Goal: Navigation & Orientation: Find specific page/section

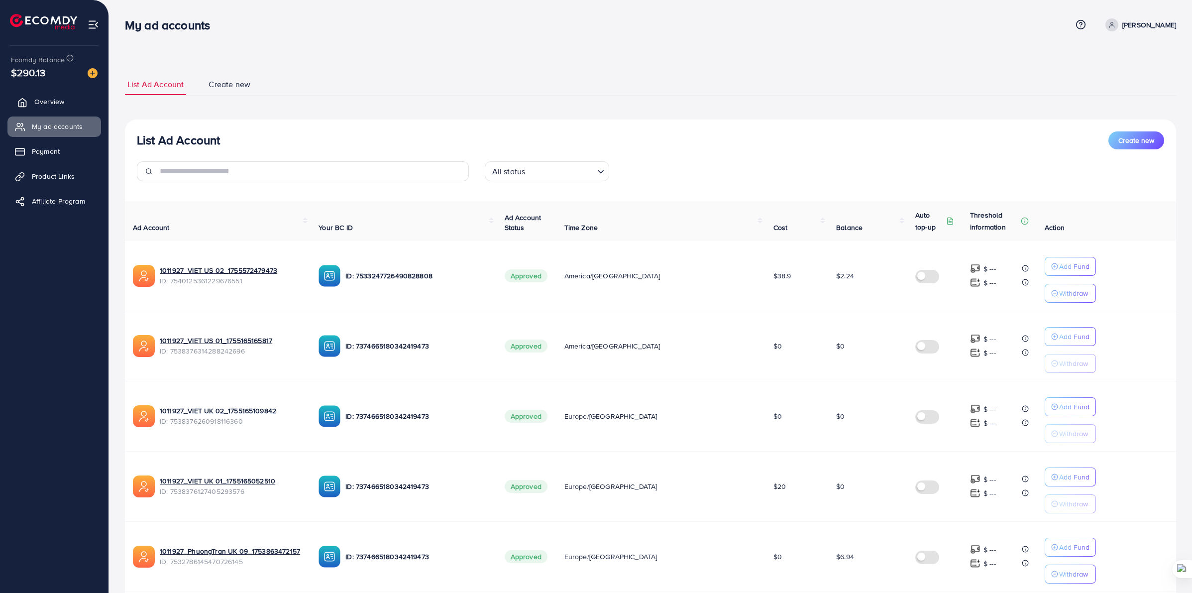
click at [48, 103] on span "Overview" at bounding box center [49, 102] width 30 height 10
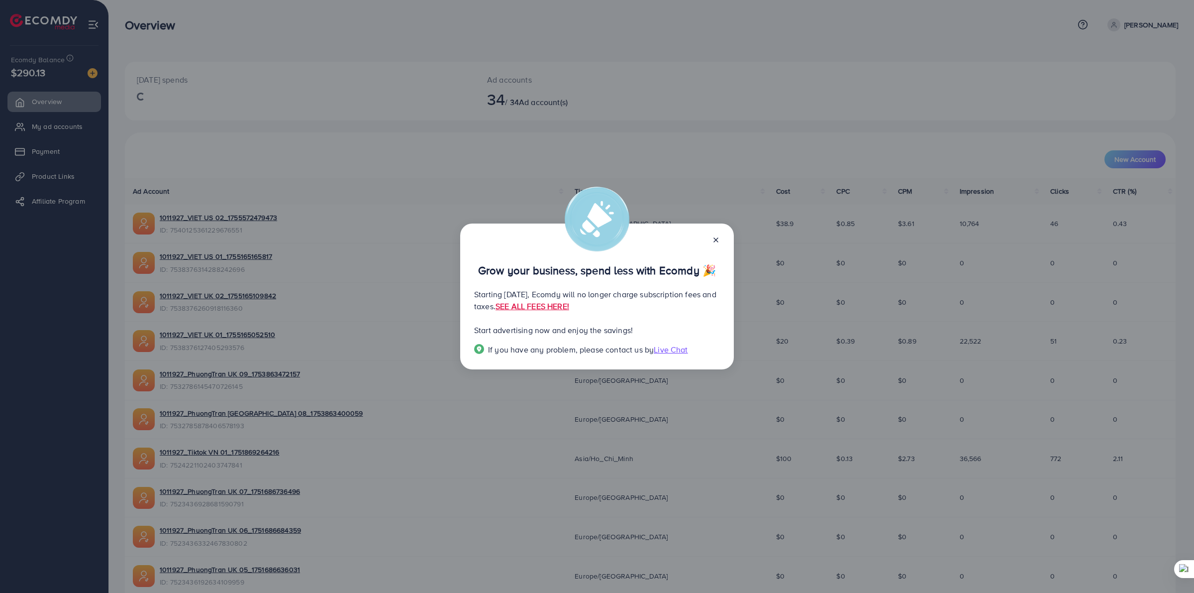
click at [50, 126] on div "Grow your business, spend less with Ecomdy 🎉 Starting [DATE], Ecomdy will no lo…" at bounding box center [597, 296] width 1194 height 593
click at [52, 128] on div "Grow your business, spend less with Ecomdy 🎉 Starting [DATE], Ecomdy will no lo…" at bounding box center [597, 296] width 1194 height 593
click at [342, 68] on div "Grow your business, spend less with Ecomdy 🎉 Starting [DATE], Ecomdy will no lo…" at bounding box center [597, 296] width 1194 height 593
click at [717, 239] on line at bounding box center [716, 240] width 4 height 4
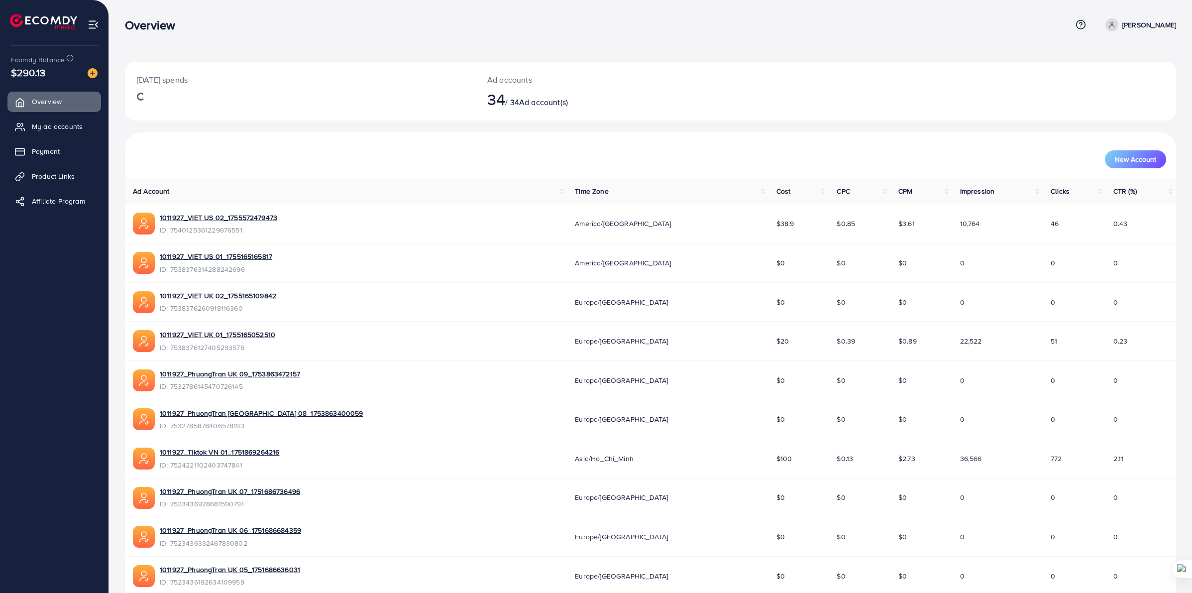
click at [68, 115] on ul "Overview My ad accounts Payment Product Links Affiliate Program" at bounding box center [54, 155] width 108 height 134
click at [65, 125] on span "My ad accounts" at bounding box center [59, 126] width 51 height 10
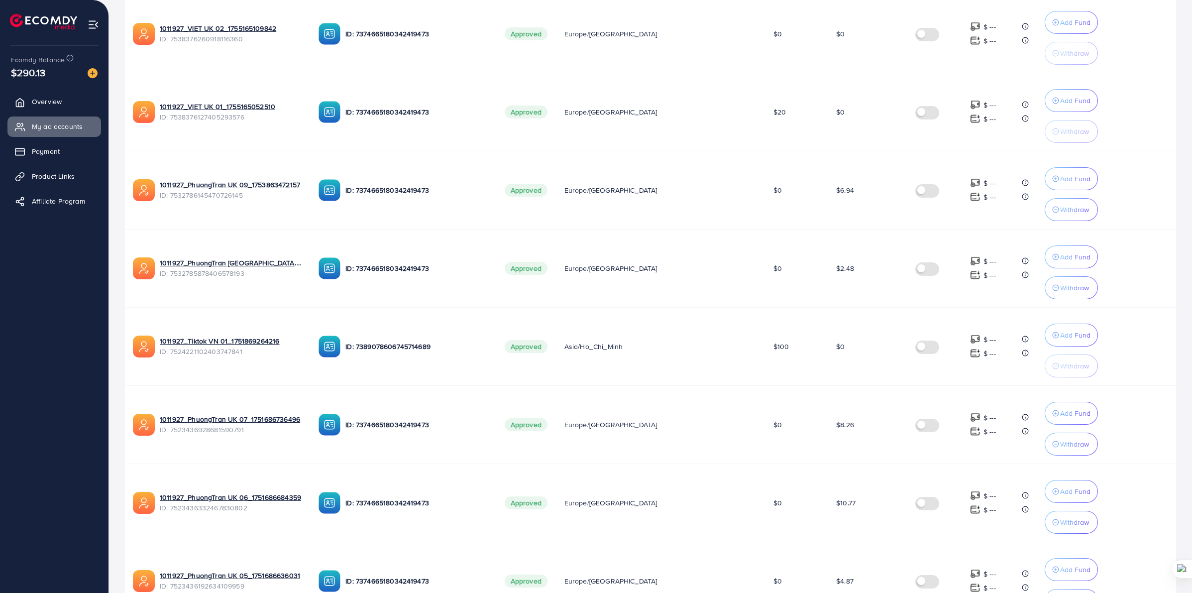
scroll to position [507, 0]
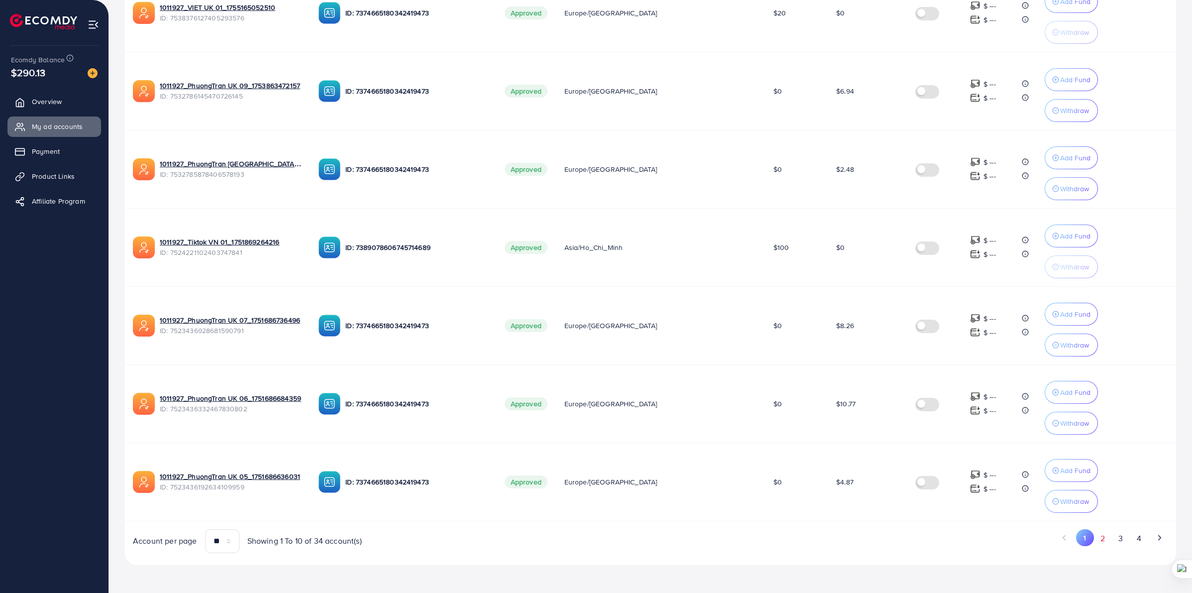
click at [1107, 542] on button "2" at bounding box center [1103, 538] width 18 height 18
click at [1121, 539] on button "3" at bounding box center [1121, 538] width 18 height 18
click at [1100, 536] on button "2" at bounding box center [1103, 538] width 18 height 18
click at [1126, 532] on button "3" at bounding box center [1121, 538] width 18 height 18
click at [1106, 535] on button "2" at bounding box center [1103, 538] width 18 height 18
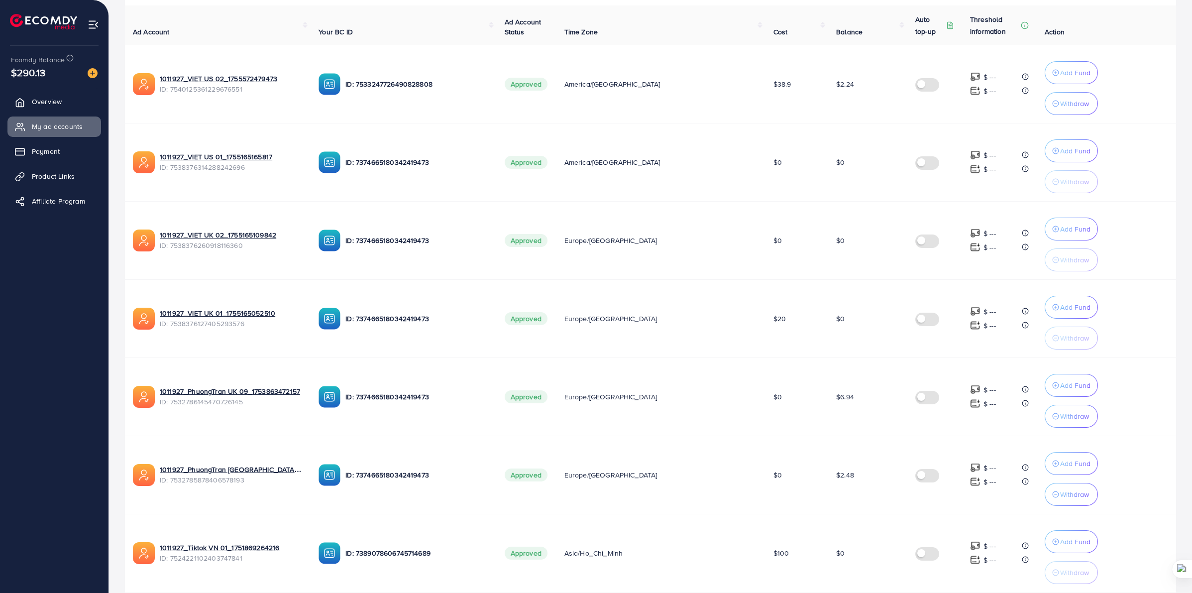
scroll to position [0, 0]
